Goal: Answer question/provide support

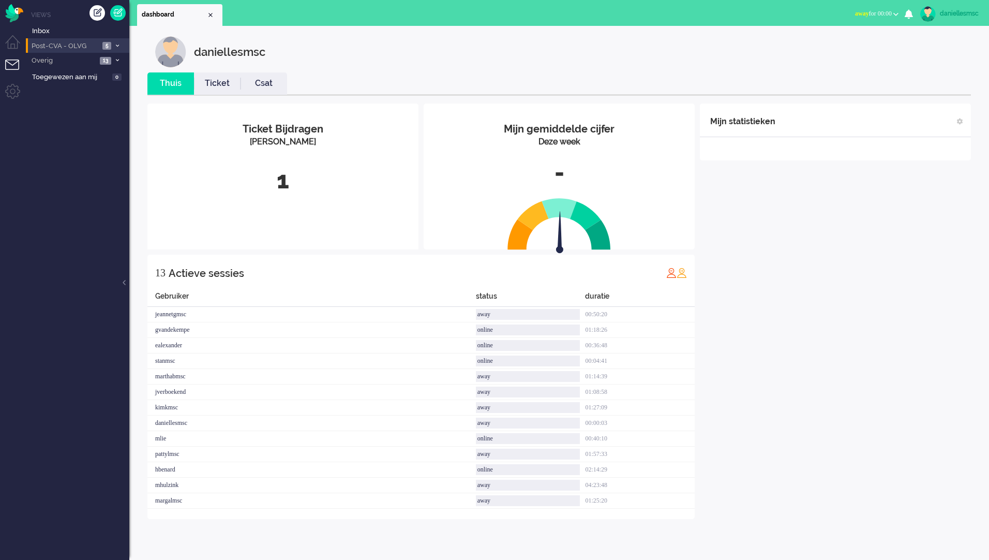
click at [58, 51] on li "Post-CVA - OLVG 5" at bounding box center [77, 45] width 103 height 15
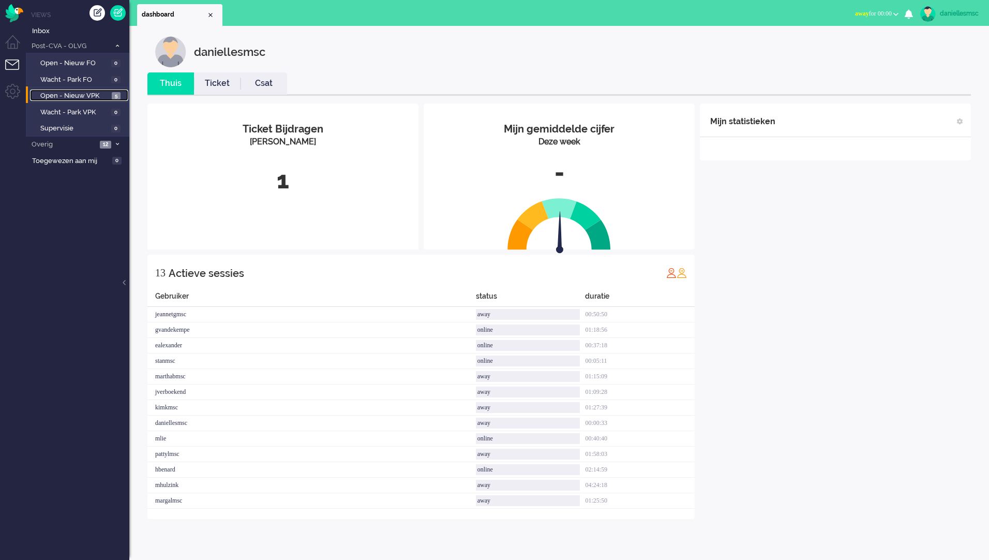
click at [86, 100] on span "Open - Nieuw VPK" at bounding box center [74, 96] width 69 height 10
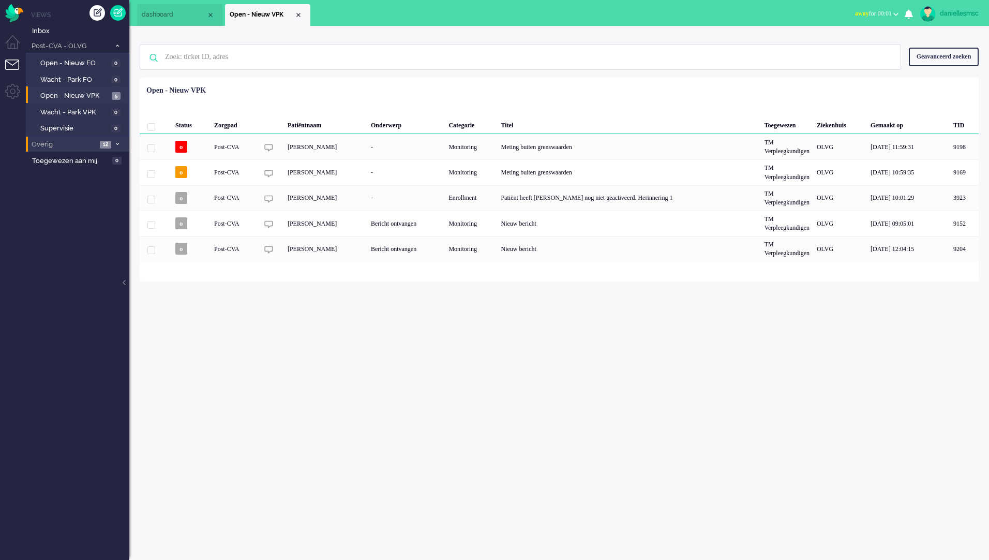
click at [71, 138] on li "Overig 12" at bounding box center [77, 144] width 103 height 15
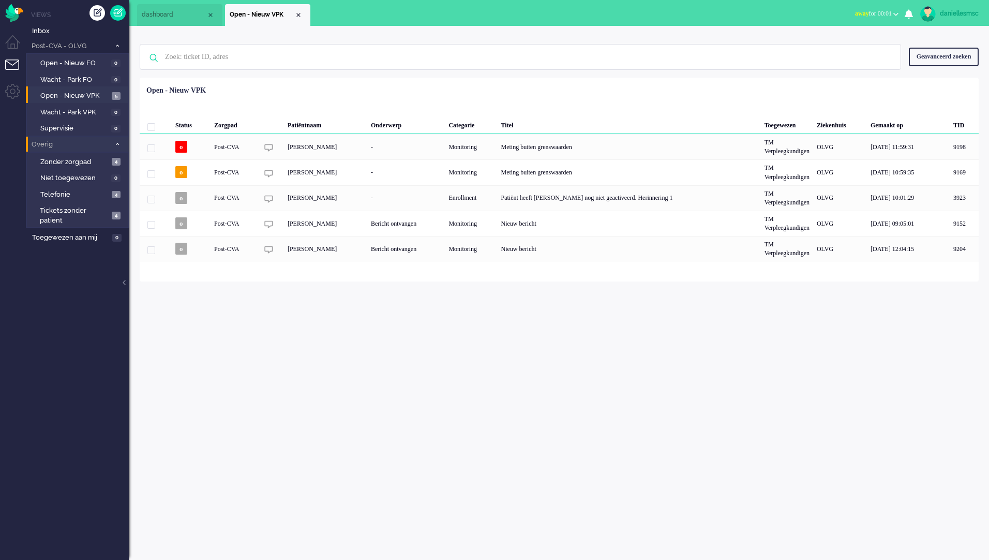
click at [95, 144] on span "Overig" at bounding box center [70, 145] width 80 height 10
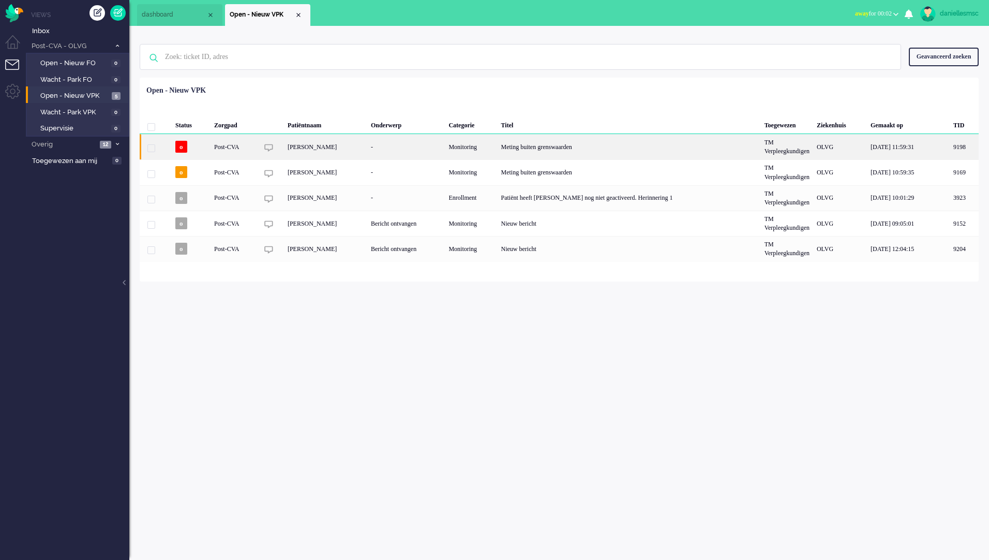
click at [345, 150] on div "[PERSON_NAME]" at bounding box center [325, 146] width 83 height 25
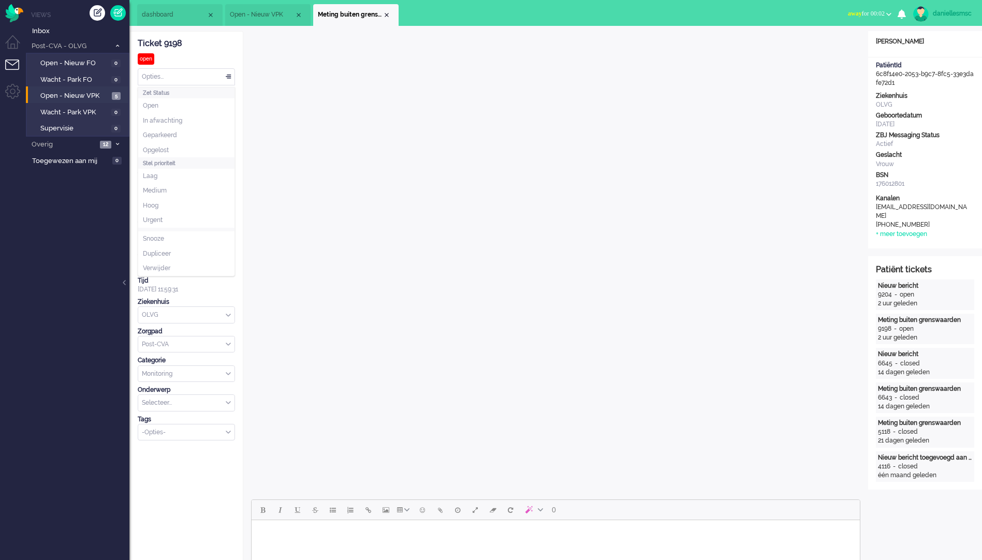
drag, startPoint x: 172, startPoint y: 74, endPoint x: 166, endPoint y: 77, distance: 6.7
click at [167, 76] on div "Opties..." at bounding box center [186, 77] width 96 height 16
click at [231, 282] on div "Tijd" at bounding box center [186, 280] width 97 height 9
click at [225, 268] on input "[EMAIL_ADDRESS][DOMAIN_NAME]" at bounding box center [186, 265] width 97 height 16
click at [206, 273] on div "Ticket 9198 open Kijkend Opties... Zet Status Open In afwachting Geparkeerd Opg…" at bounding box center [186, 236] width 97 height 409
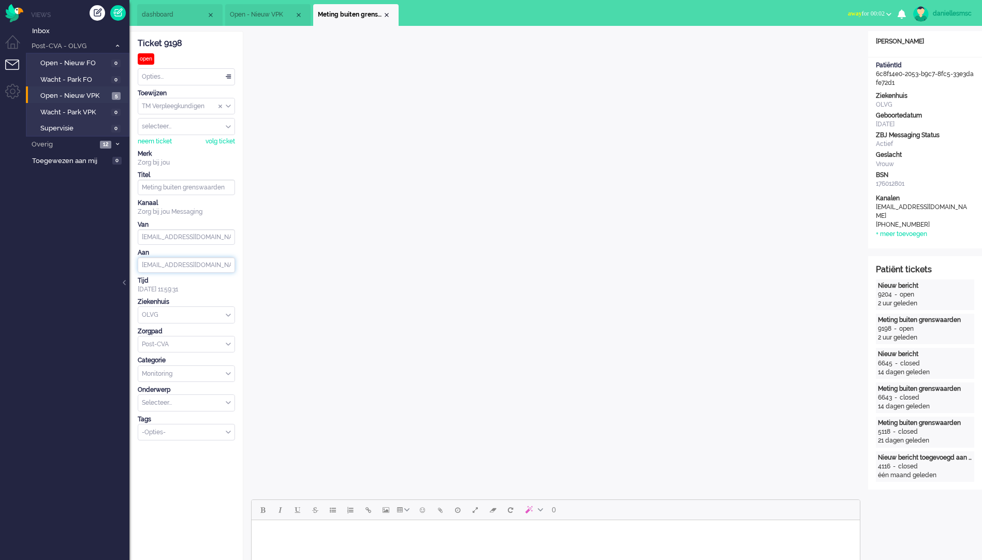
click at [160, 265] on input "[EMAIL_ADDRESS][DOMAIN_NAME]" at bounding box center [186, 265] width 97 height 16
click at [259, 16] on span "Open - Nieuw VPK" at bounding box center [262, 14] width 65 height 9
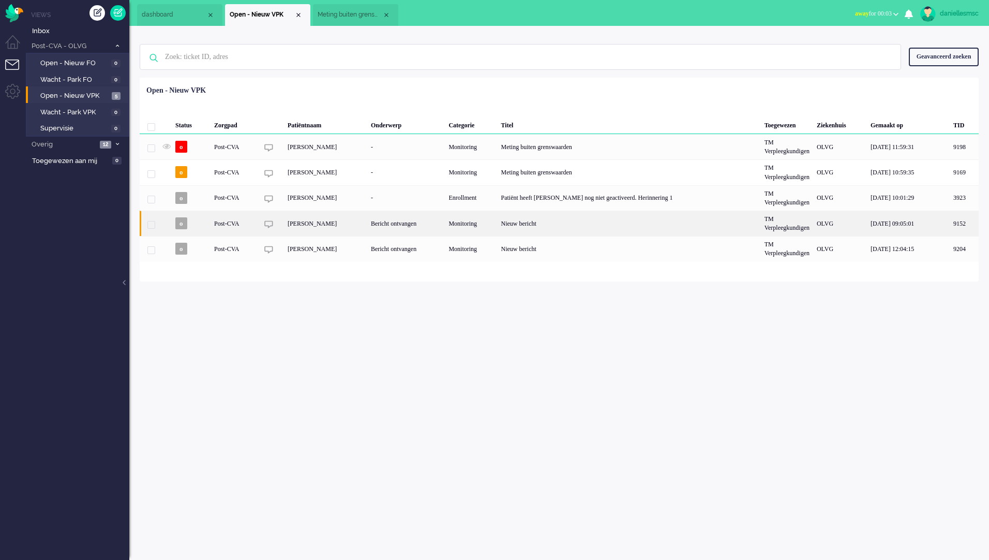
click at [393, 226] on div "Bericht ontvangen" at bounding box center [406, 223] width 78 height 25
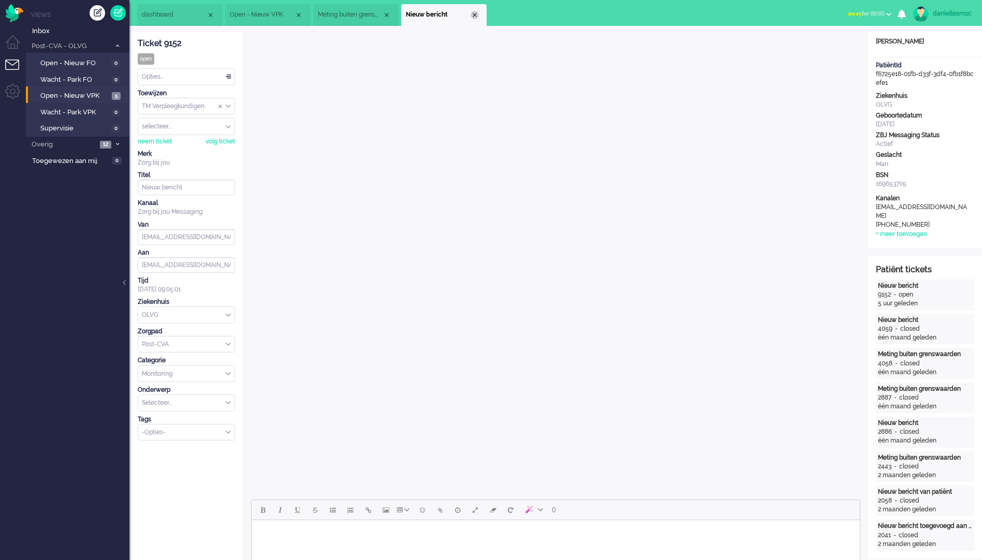
click at [477, 13] on div "Close tab" at bounding box center [474, 15] width 8 height 8
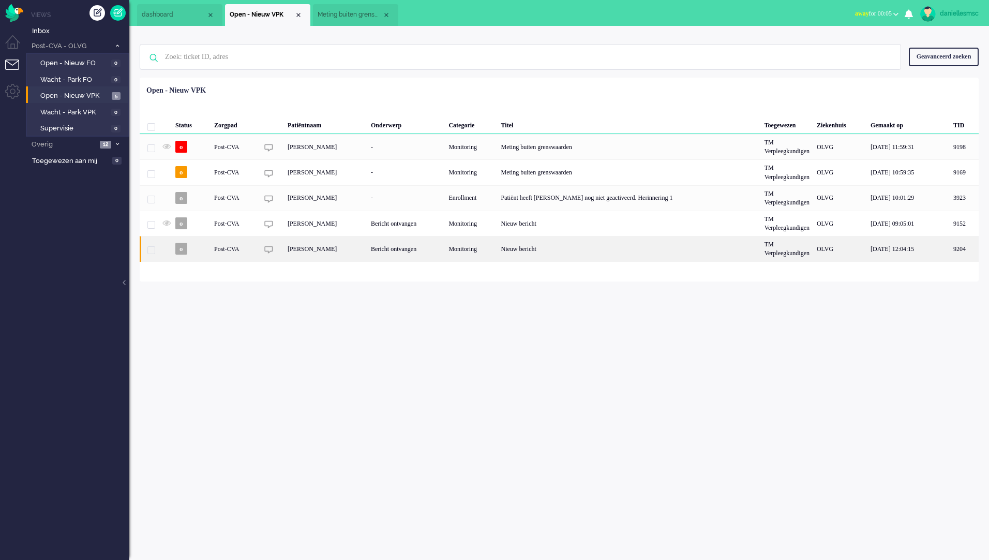
click at [414, 253] on div "Bericht ontvangen" at bounding box center [406, 248] width 78 height 25
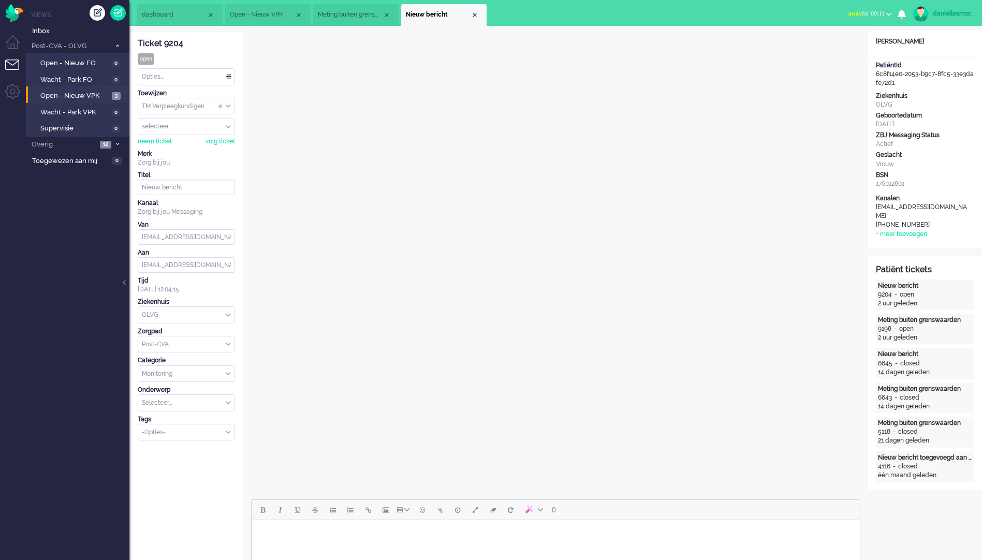
drag, startPoint x: 191, startPoint y: 77, endPoint x: 195, endPoint y: 69, distance: 8.4
click at [194, 71] on div "Opties..." at bounding box center [186, 77] width 96 height 16
drag, startPoint x: 205, startPoint y: 150, endPoint x: 200, endPoint y: 142, distance: 8.9
click at [205, 148] on li "Opgelost" at bounding box center [186, 150] width 96 height 15
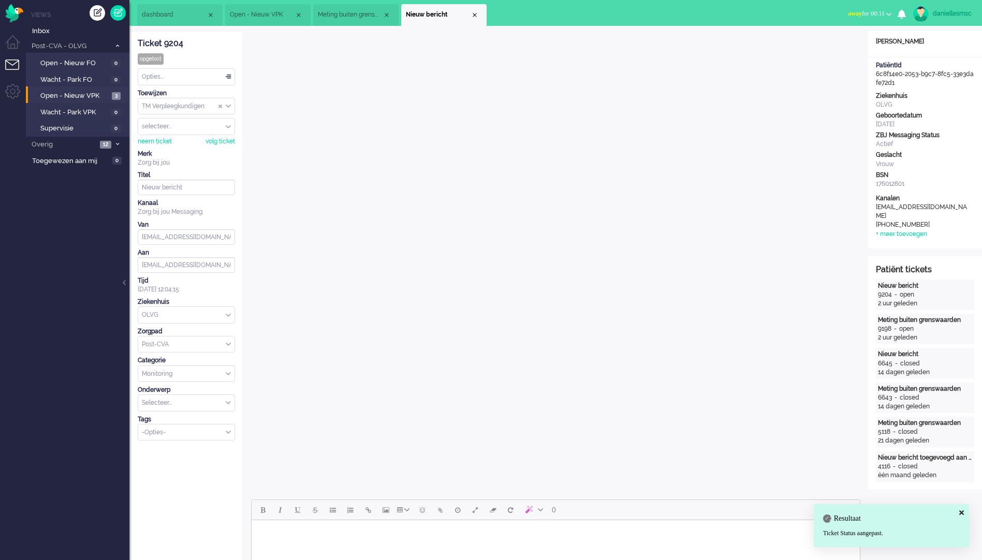
click at [204, 128] on input "Assign User" at bounding box center [186, 126] width 96 height 16
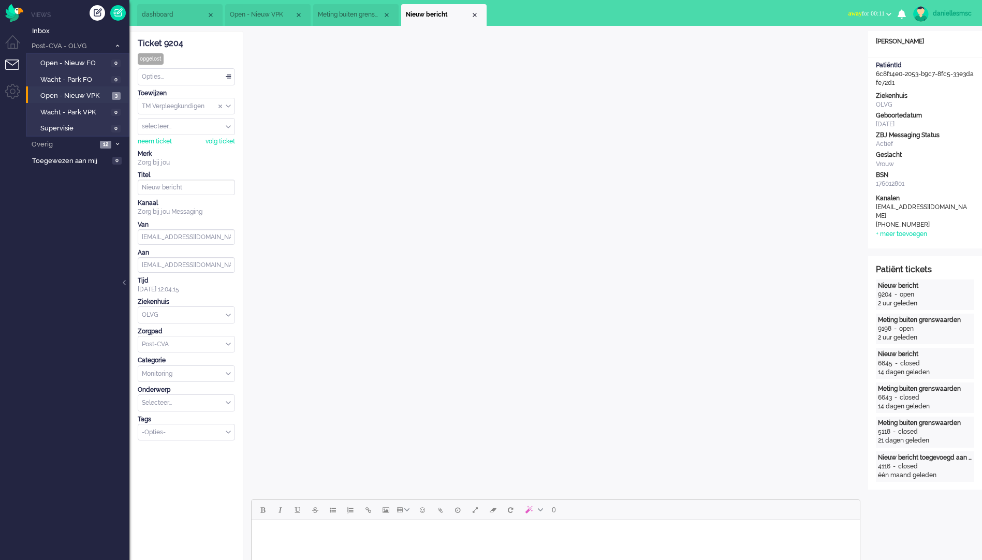
click at [216, 55] on div "Ticket 9204 opgelost Kijkend Opties... Zet Status Open In afwachting Geparkeerd…" at bounding box center [186, 236] width 97 height 409
click at [476, 17] on div "Close tab" at bounding box center [474, 15] width 8 height 8
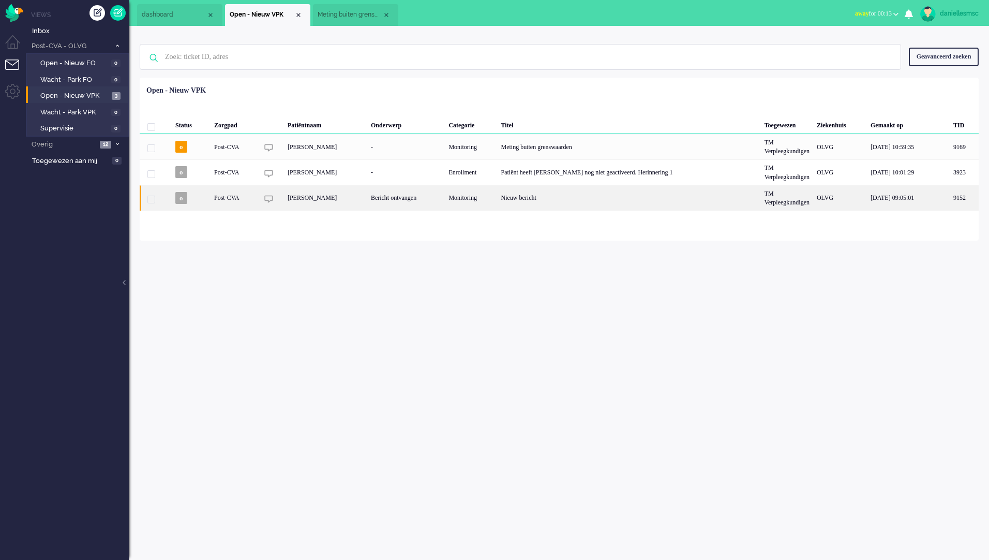
click at [441, 206] on div "Bericht ontvangen" at bounding box center [406, 197] width 78 height 25
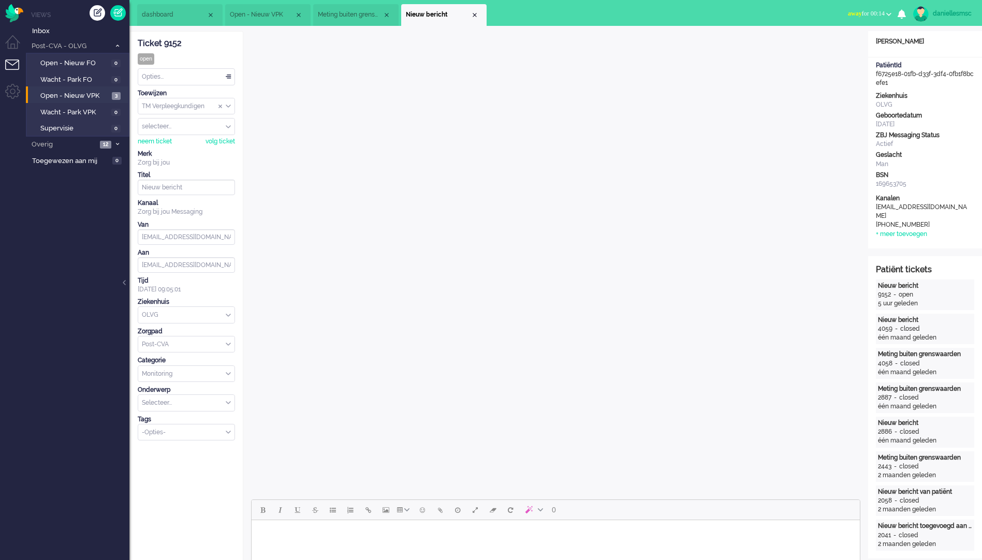
click at [356, 19] on span "Meting buiten grenswaarden" at bounding box center [350, 14] width 65 height 9
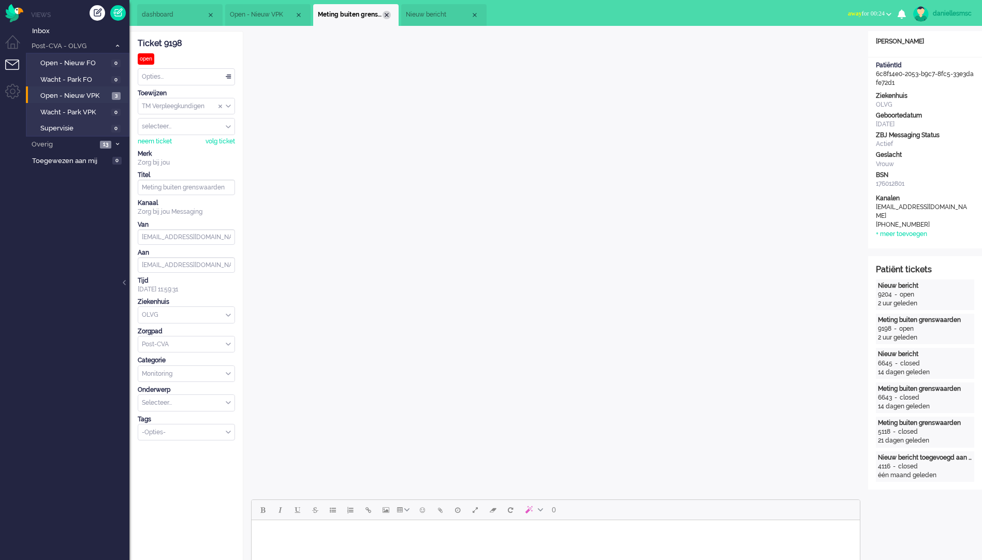
click at [388, 16] on div "Close tab" at bounding box center [386, 15] width 8 height 8
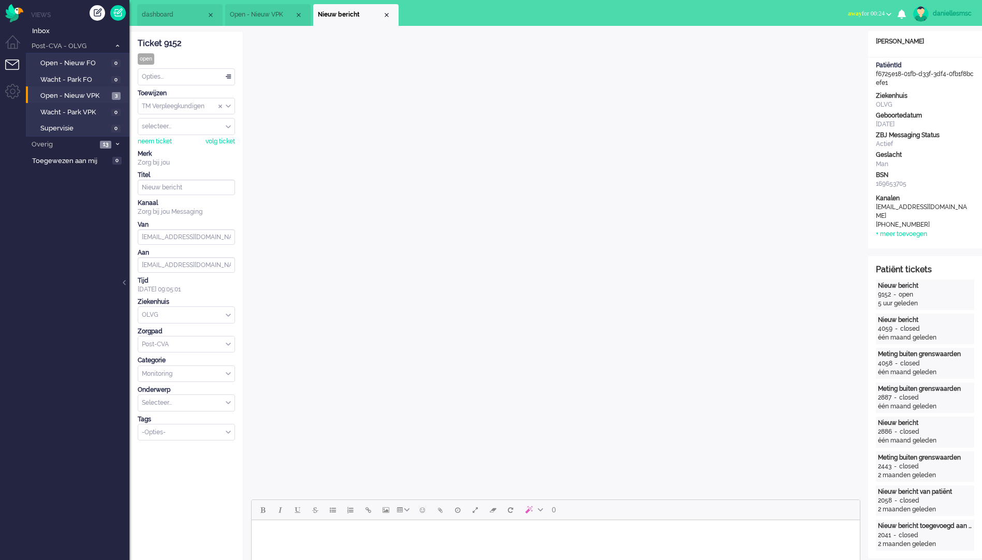
click at [391, 12] on li "Nieuw bericht" at bounding box center [355, 15] width 85 height 22
click at [389, 12] on div "Close tab" at bounding box center [386, 15] width 8 height 8
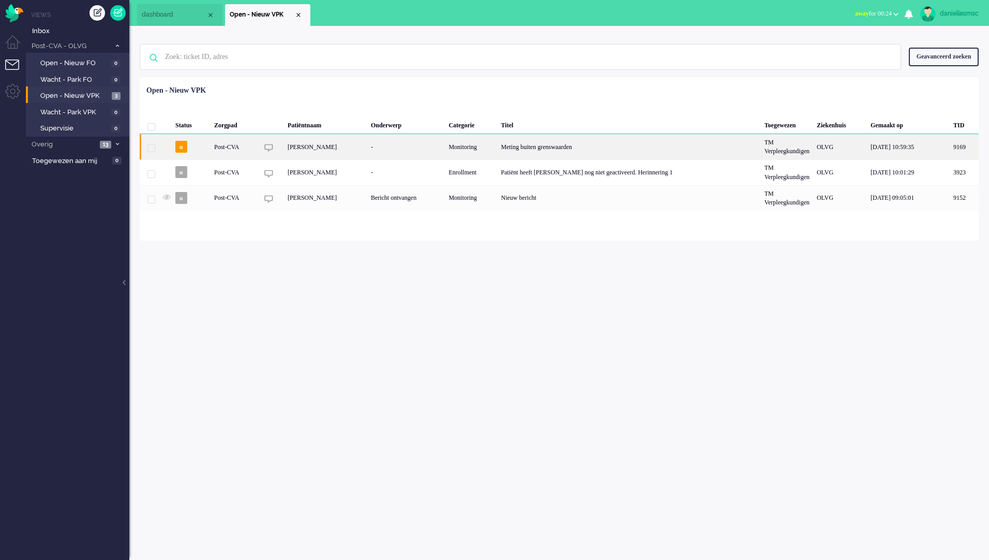
click at [323, 153] on div "[PERSON_NAME]" at bounding box center [325, 146] width 83 height 25
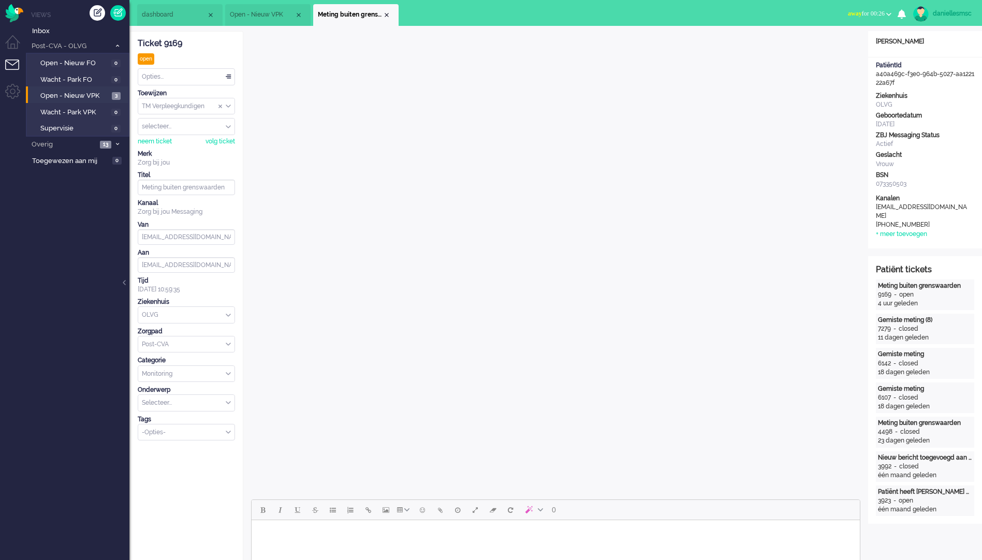
click at [263, 12] on span "Open - Nieuw VPK" at bounding box center [262, 14] width 65 height 9
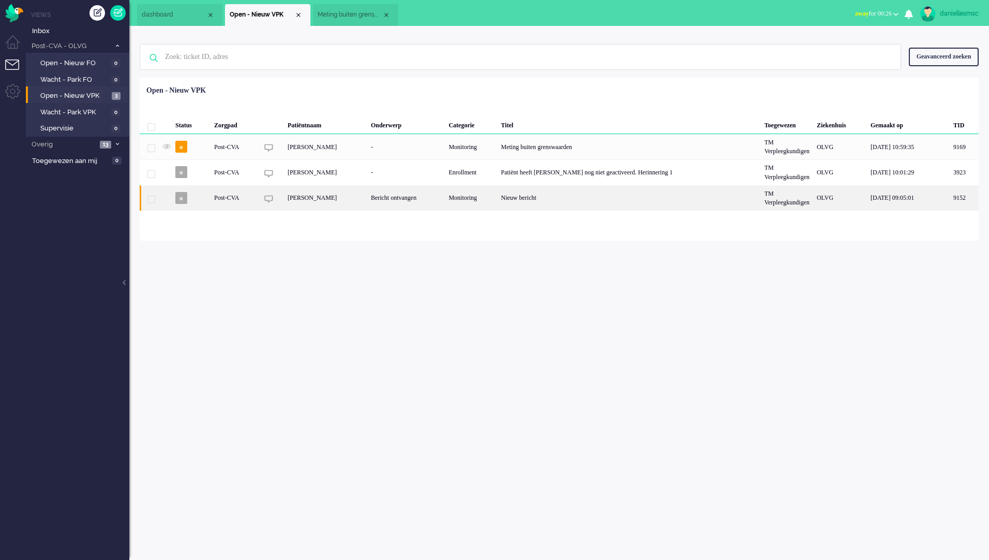
click at [350, 204] on div "[PERSON_NAME]" at bounding box center [325, 197] width 83 height 25
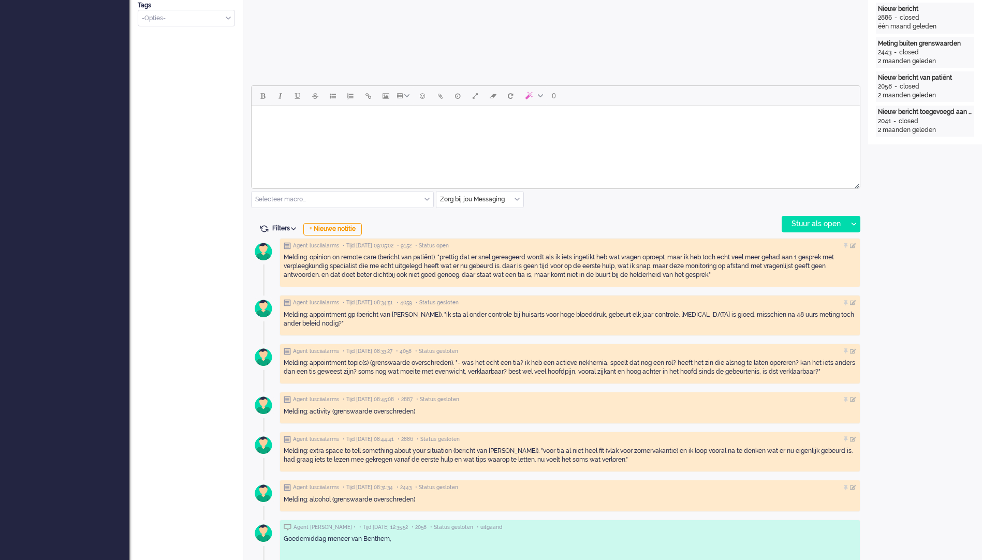
scroll to position [310, 0]
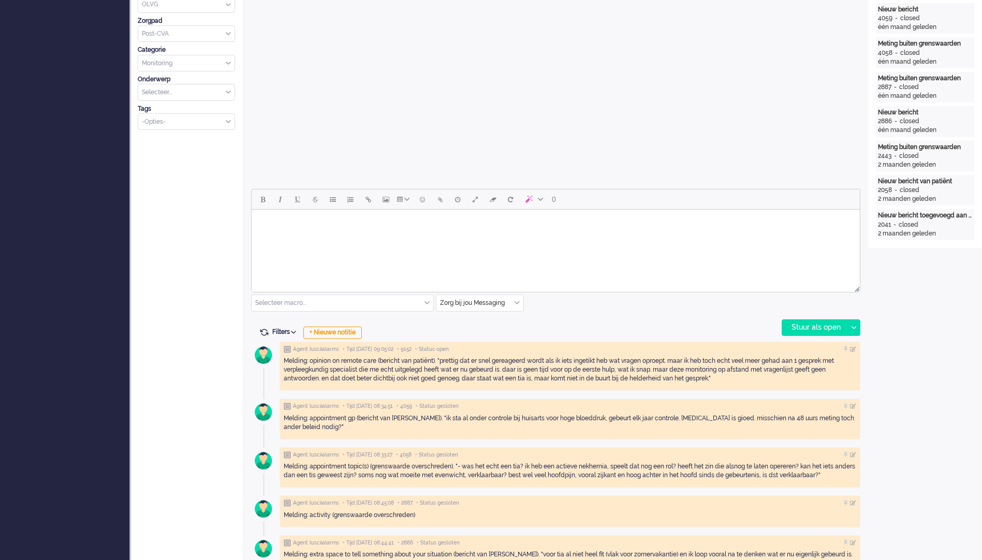
click at [340, 300] on input "text" at bounding box center [342, 303] width 182 height 16
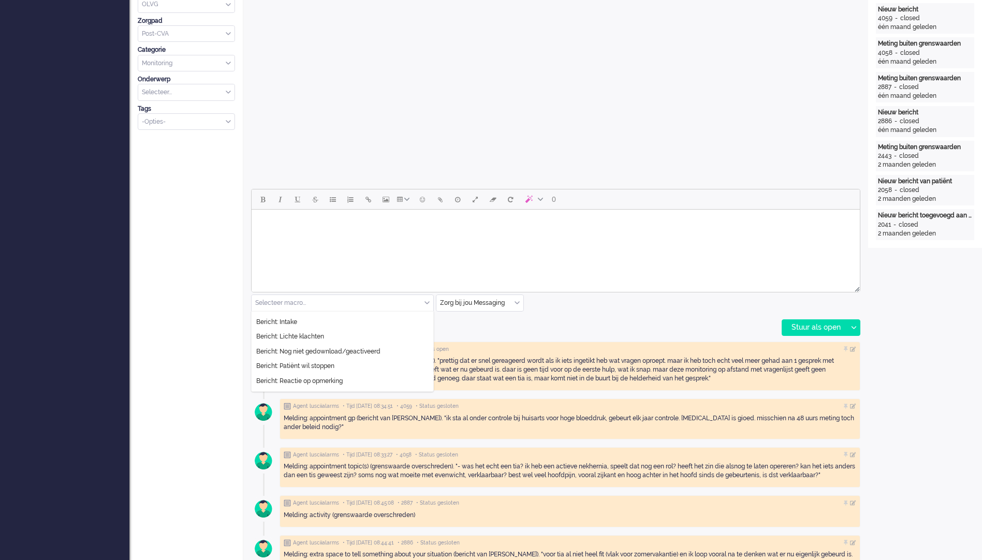
scroll to position [103, 0]
click at [354, 356] on li "Bericht: Reactie op opmerking" at bounding box center [342, 362] width 182 height 15
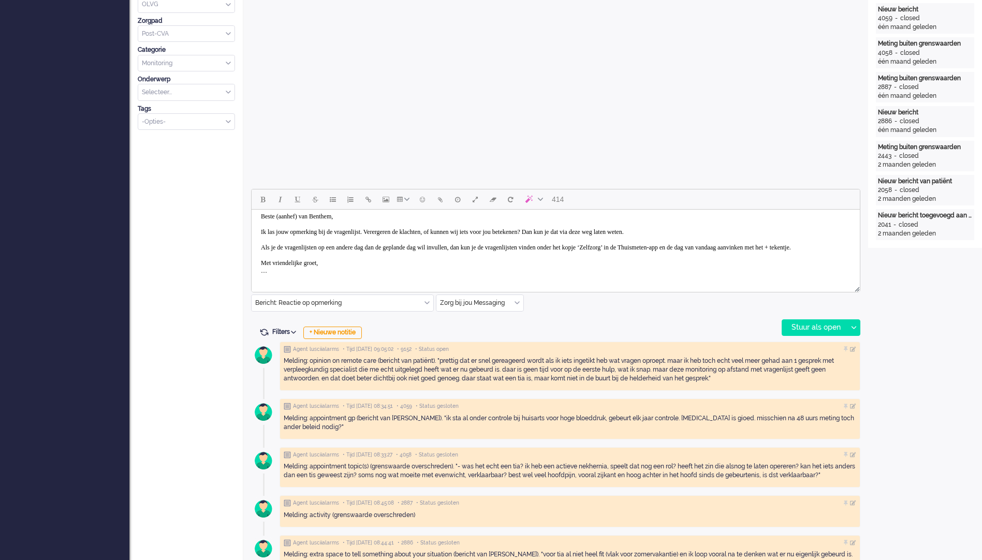
click at [331, 308] on input "text" at bounding box center [342, 303] width 182 height 16
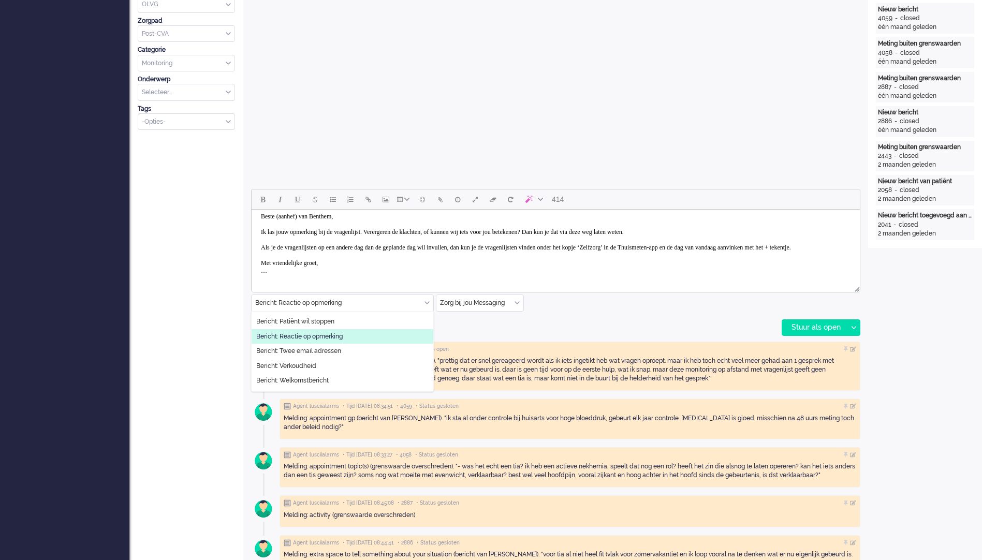
scroll to position [119, 0]
click at [355, 351] on li "Bericht: Reactie op opmerking" at bounding box center [342, 347] width 182 height 15
click at [325, 334] on li "Bericht: Feedback" at bounding box center [342, 332] width 182 height 15
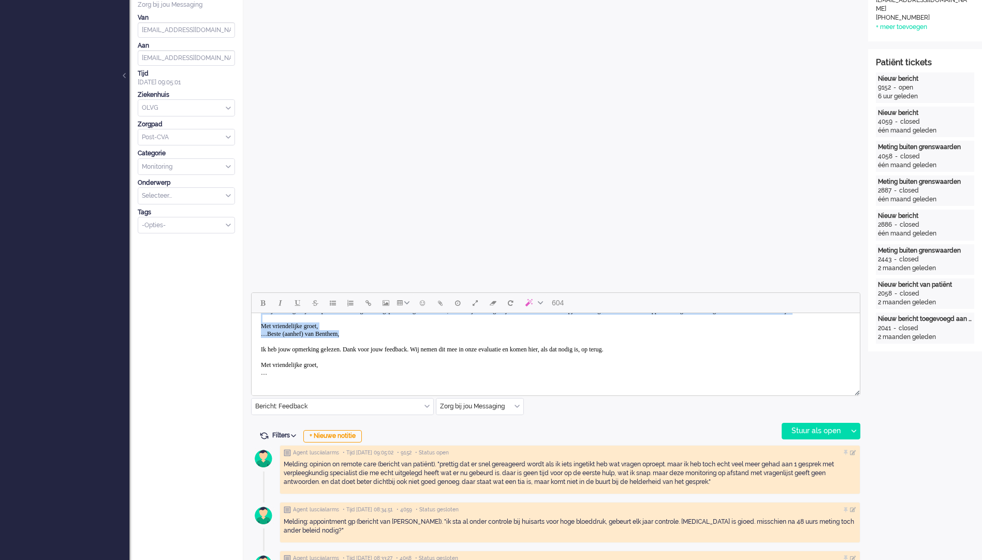
scroll to position [0, 0]
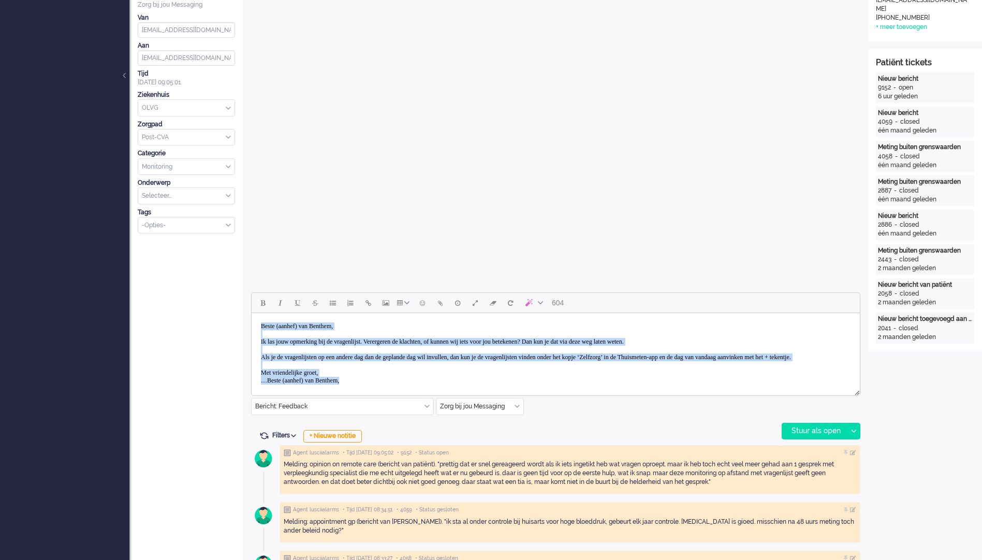
drag, startPoint x: 392, startPoint y: 338, endPoint x: 471, endPoint y: 616, distance: 288.4
click at [251, 313] on html "Beste (aanhef) van Benthem, Ik las jouw opmerking bij de vragenlijst. Verergere…" at bounding box center [555, 373] width 608 height 120
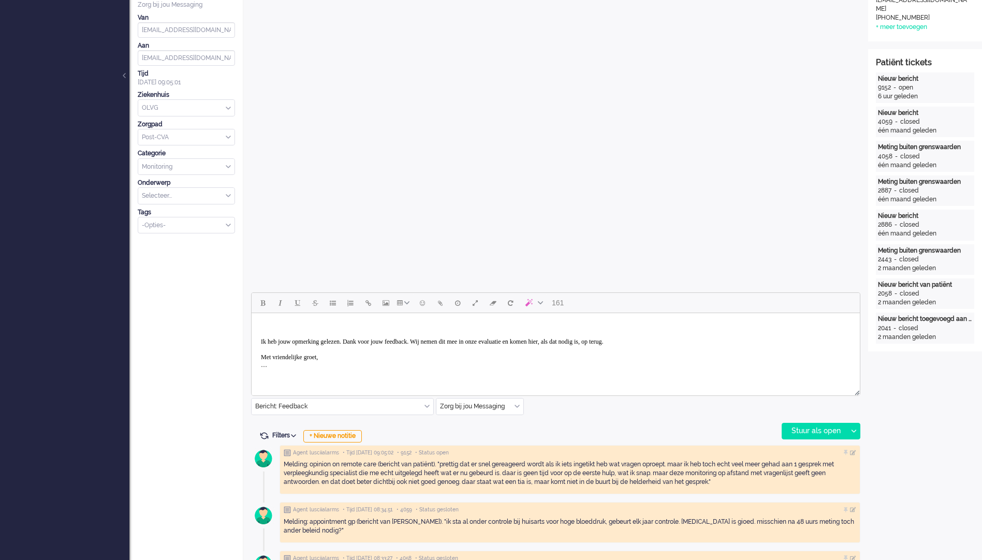
drag, startPoint x: 372, startPoint y: 380, endPoint x: 236, endPoint y: 322, distance: 147.9
click at [251, 322] on html "Ik heb jouw opmerking gelezen. Dank voor jouw feedback. Wij nemen dit mee in on…" at bounding box center [555, 345] width 608 height 65
drag, startPoint x: 335, startPoint y: 359, endPoint x: 486, endPoint y: 634, distance: 314.7
click at [251, 321] on html "Ik heb jouw opmerking gelezen. Dank voor jouw feedback. Wij nemen dit mee in on…" at bounding box center [555, 345] width 608 height 65
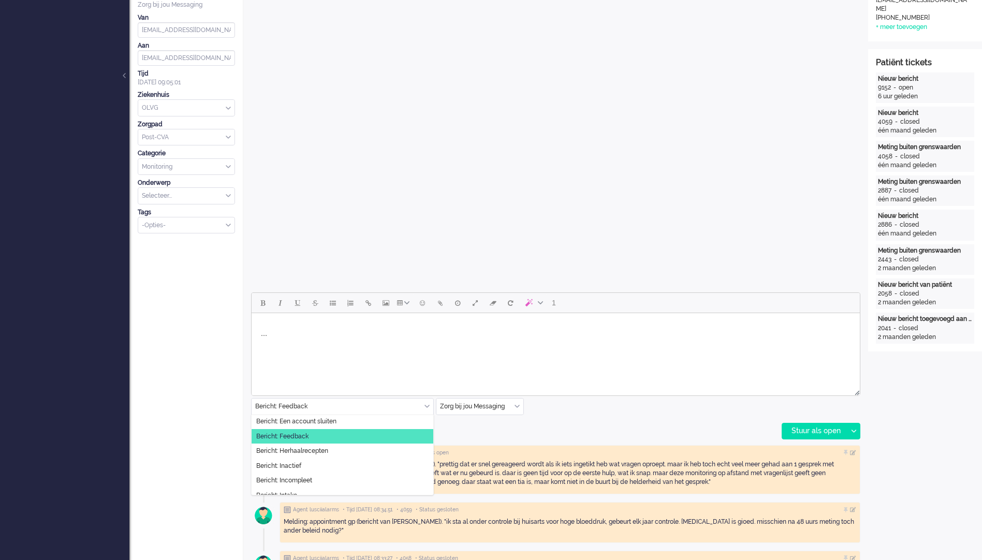
click at [351, 408] on input "text" at bounding box center [342, 406] width 182 height 16
click at [329, 436] on li "Bericht: Feedback" at bounding box center [342, 436] width 182 height 15
click at [329, 433] on li "Bericht: Feedback" at bounding box center [342, 436] width 182 height 15
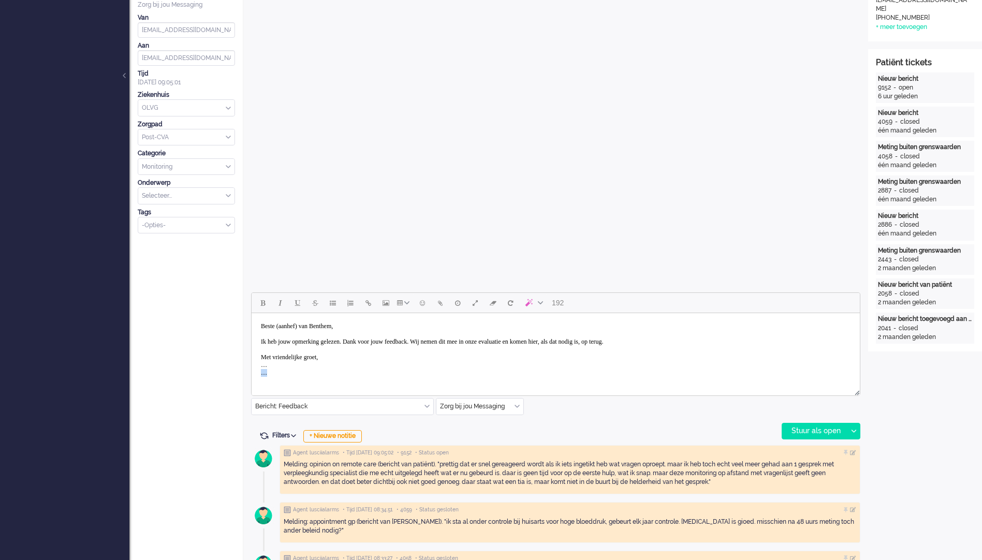
drag, startPoint x: 291, startPoint y: 375, endPoint x: 498, endPoint y: 690, distance: 376.7
click at [251, 370] on html "Beste (aanhef) van Benthem, Ik heb jouw opmerking gelezen. Dank voor jouw feedb…" at bounding box center [555, 349] width 608 height 73
drag, startPoint x: 336, startPoint y: 352, endPoint x: 367, endPoint y: 362, distance: 32.1
click at [351, 354] on body "Beste (aanhef) van Benthem, Ik heb jouw opmerking gelezen. Dank voor jouw feedb…" at bounding box center [556, 345] width 600 height 57
click at [365, 360] on body "Beste (aanhef) van Benthem, Ik heb jouw opmerking gelezen. Dank voor jouw feedb…" at bounding box center [556, 345] width 600 height 57
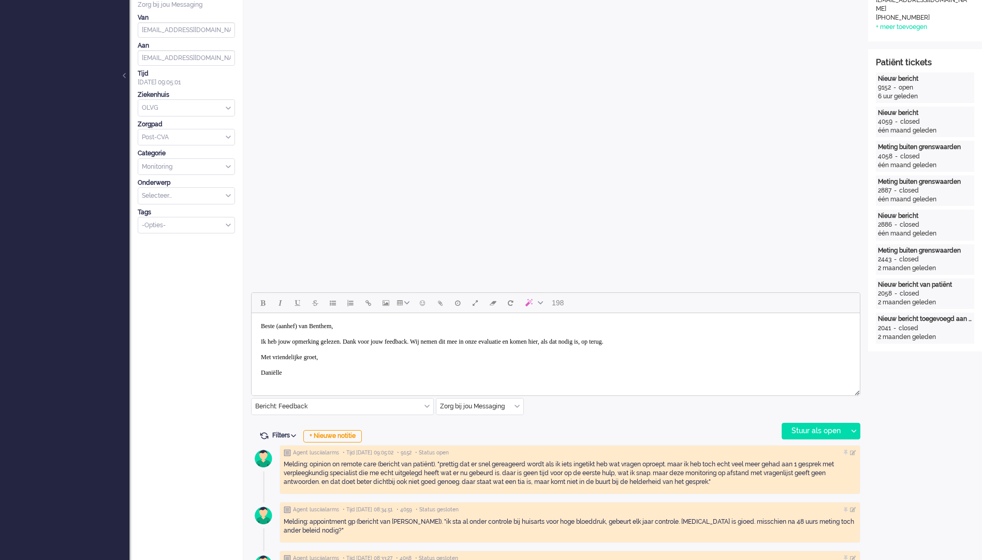
click at [310, 379] on body "Beste (aanhef) van Benthem, Ik heb jouw opmerking gelezen. Dank voor jouw feedb…" at bounding box center [556, 349] width 600 height 65
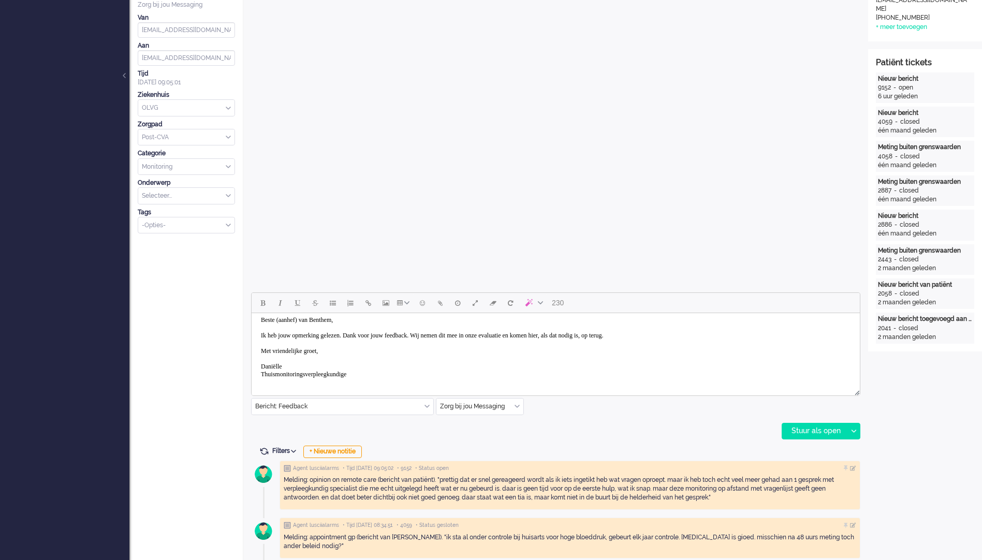
scroll to position [8, 0]
click at [729, 338] on body "Beste (aanhef) van Benthem, Ik heb jouw opmerking gelezen. Dank voor jouw feedb…" at bounding box center [556, 345] width 600 height 72
click at [724, 332] on body "Beste (aanhef) van Benthem, Ik heb jouw opmerking gelezen. Dank voor jouw feedb…" at bounding box center [556, 345] width 600 height 72
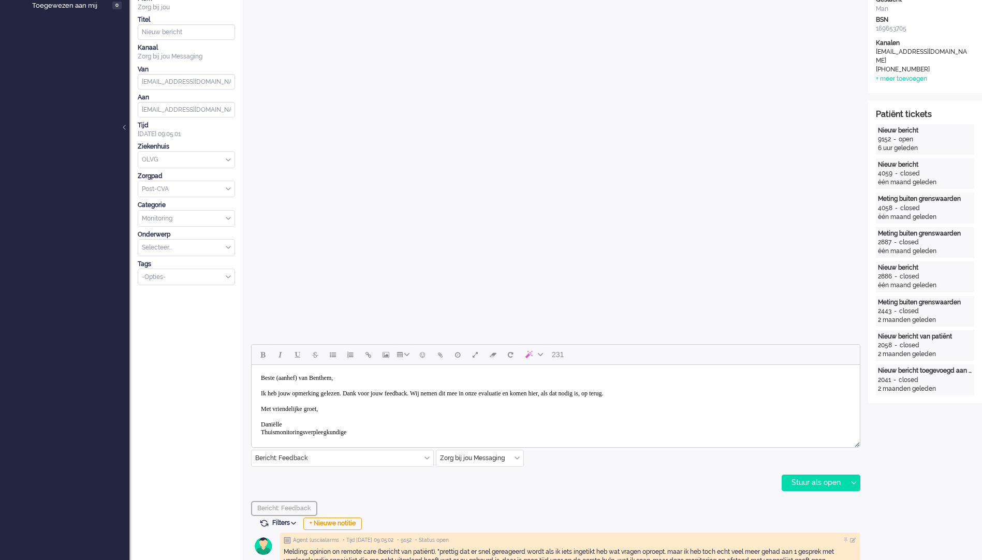
scroll to position [52, 0]
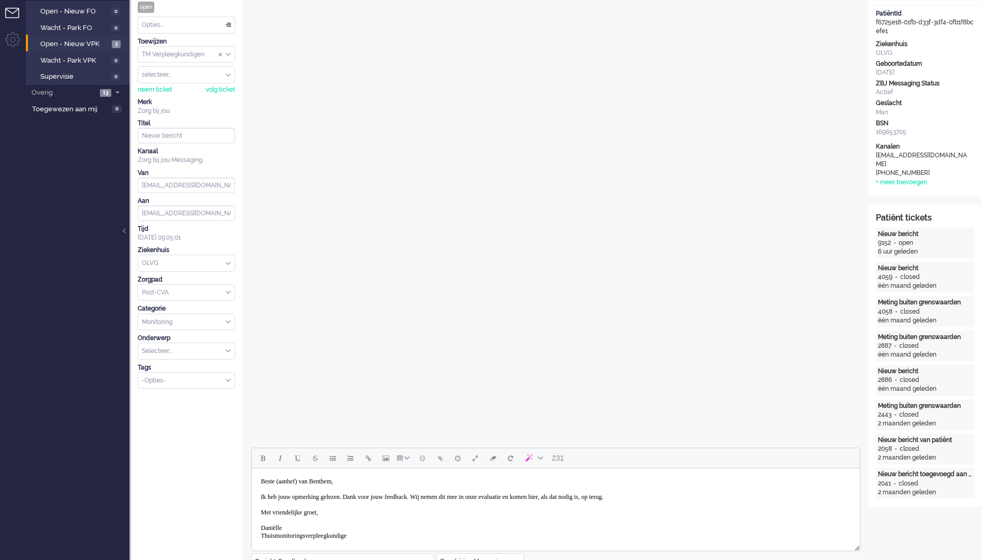
click at [302, 483] on body "Beste (aanhef) van Benthem, Ik heb jouw opmerking gelezen. Dank voor jouw feedb…" at bounding box center [556, 508] width 600 height 72
drag, startPoint x: 306, startPoint y: 478, endPoint x: 308, endPoint y: 487, distance: 9.5
click at [305, 478] on body "Beste (aanhef) van Benthem, Ik heb jouw opmerking gelezen. Dank voor jouw feedb…" at bounding box center [556, 508] width 600 height 72
click at [379, 485] on body "Beste meneer van Benthem, Ik heb jouw opmerking gelezen. Dank voor jouw feedbac…" at bounding box center [556, 508] width 600 height 72
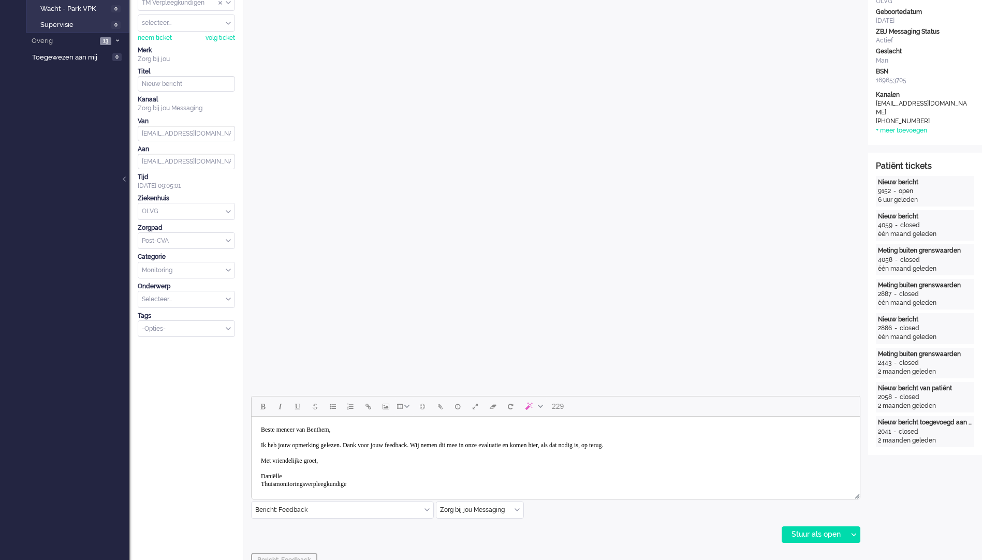
scroll to position [155, 0]
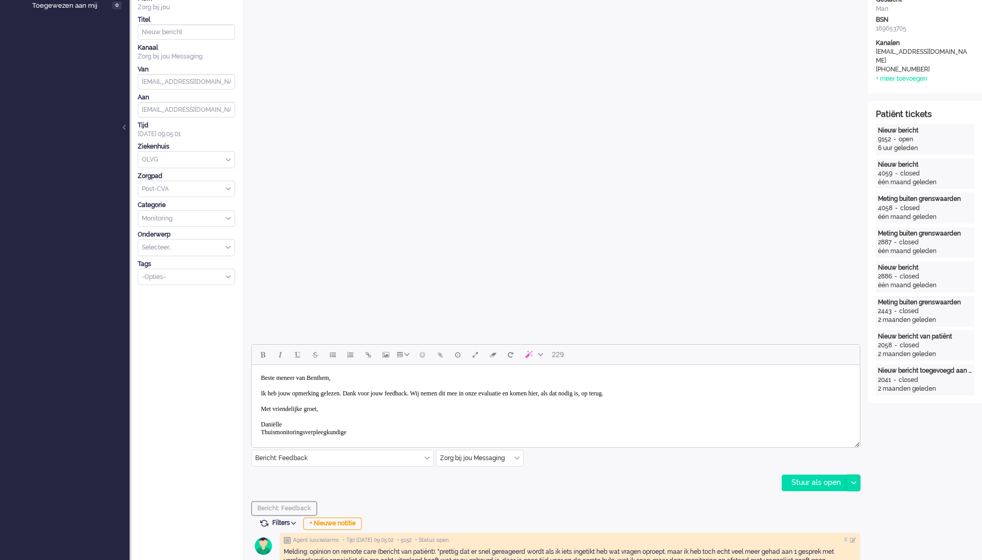
click at [856, 483] on div at bounding box center [852, 483] width 13 height 16
click at [854, 529] on div "Stuur als opgelost" at bounding box center [824, 529] width 85 height 10
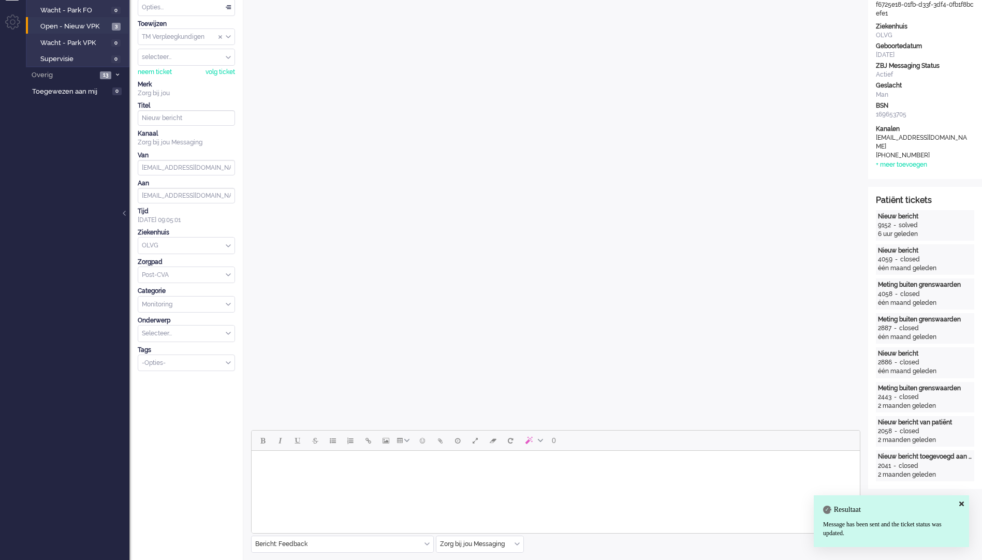
scroll to position [0, 0]
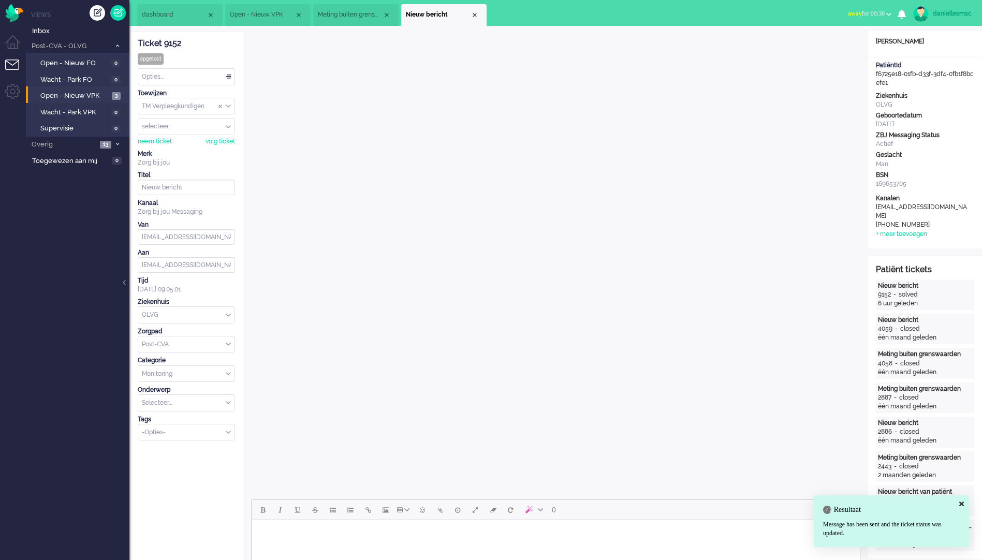
drag, startPoint x: 482, startPoint y: 16, endPoint x: 492, endPoint y: 29, distance: 17.0
click at [483, 16] on li "Nieuw bericht" at bounding box center [443, 15] width 85 height 22
click at [477, 13] on div "Close tab" at bounding box center [474, 15] width 8 height 8
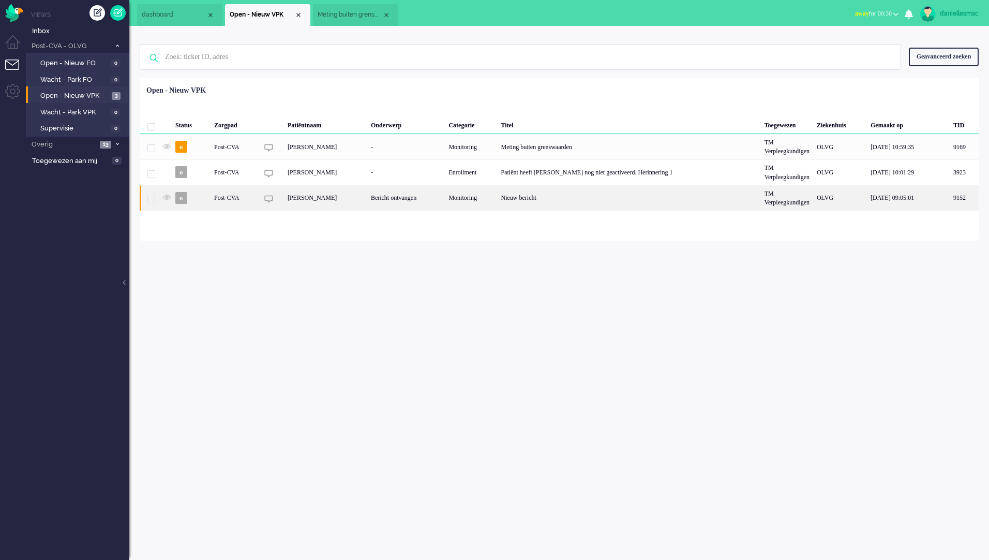
click at [311, 196] on div "[PERSON_NAME]" at bounding box center [325, 197] width 83 height 25
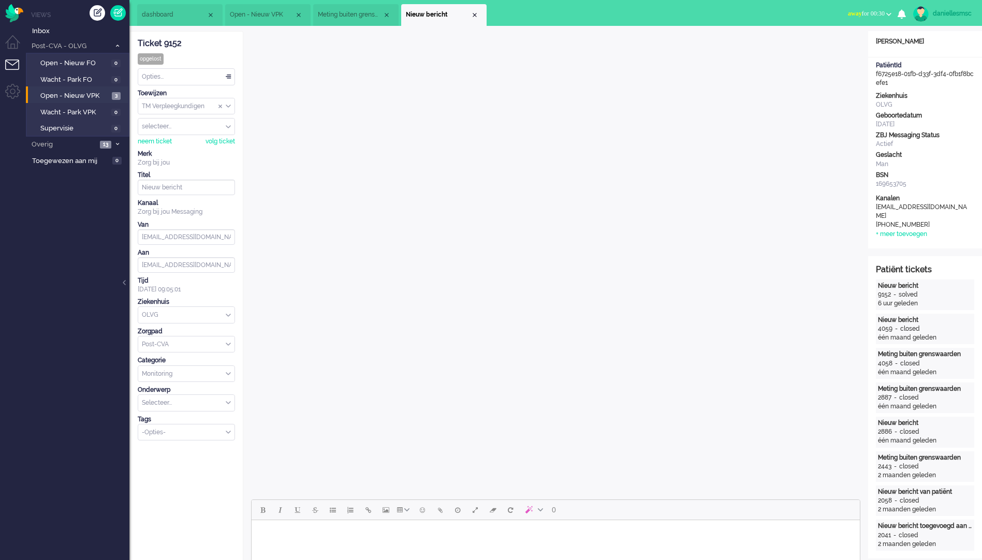
click at [475, 10] on li "Nieuw bericht" at bounding box center [443, 15] width 85 height 22
click at [477, 14] on div "Close tab" at bounding box center [474, 15] width 8 height 8
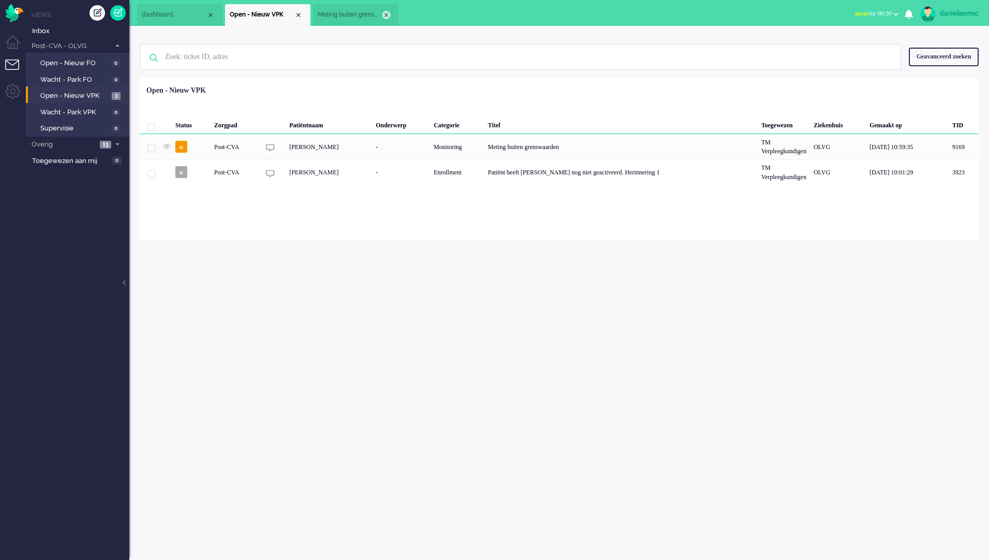
click at [385, 16] on div "Close tab" at bounding box center [386, 15] width 8 height 8
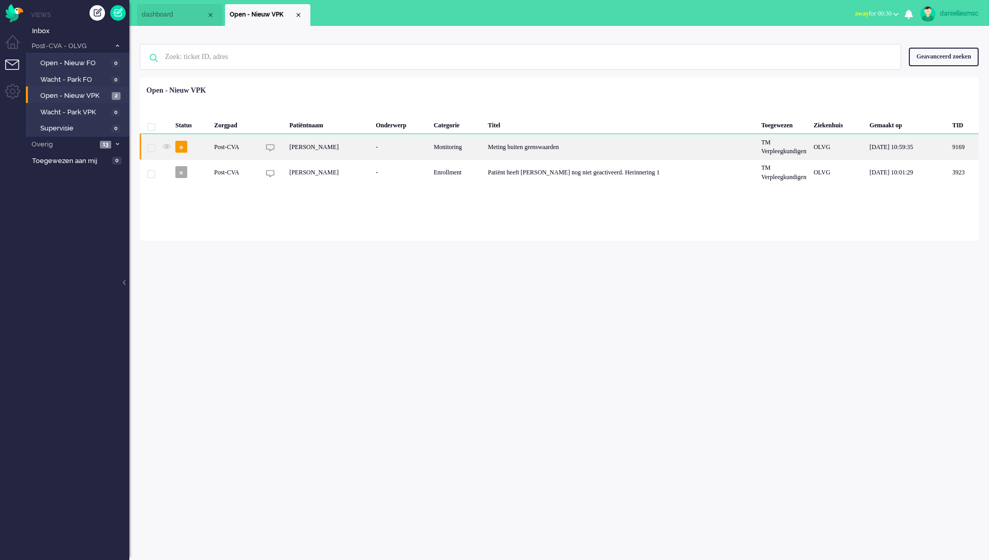
click at [324, 153] on div "[PERSON_NAME]" at bounding box center [329, 146] width 86 height 25
